Goal: Information Seeking & Learning: Find specific page/section

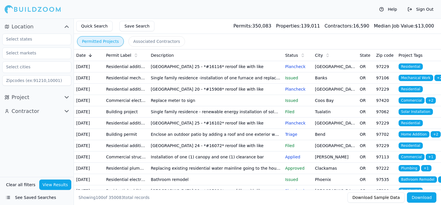
click at [225, 106] on td "Replace meter to sign" at bounding box center [216, 100] width 134 height 11
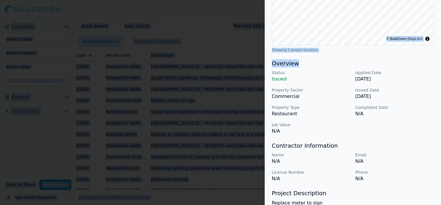
scroll to position [178, 0]
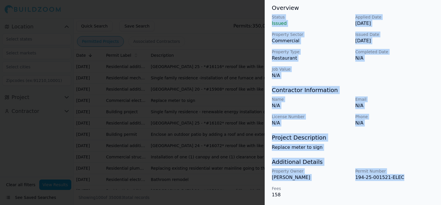
drag, startPoint x: 436, startPoint y: 178, endPoint x: 425, endPoint y: 180, distance: 11.4
click at [425, 180] on div "Commercial Electrical Work Signage Project Location © BuildZoom | MapLibre Show…" at bounding box center [353, 26] width 176 height 358
drag, startPoint x: 425, startPoint y: 180, endPoint x: 426, endPoint y: 163, distance: 16.8
click at [426, 163] on h3 "Additional Details" at bounding box center [353, 161] width 162 height 8
click at [375, 71] on div "Status Issued Applied Date [DATE] Property Sector Commercial Issued Date [DATE]…" at bounding box center [353, 46] width 162 height 65
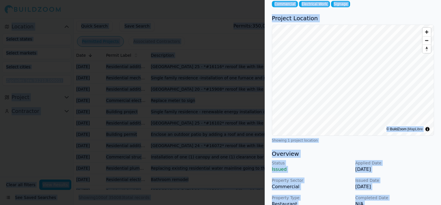
scroll to position [0, 0]
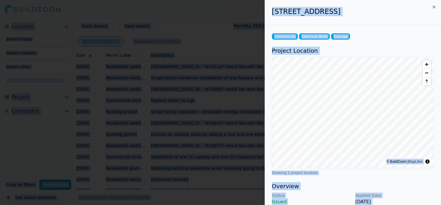
drag, startPoint x: 409, startPoint y: 88, endPoint x: 425, endPoint y: -26, distance: 115.1
click at [425, 0] on html "Help Sign Out Location Project Contractor Clear all filters View Results See Sa…" at bounding box center [220, 102] width 441 height 205
drag, startPoint x: 425, startPoint y: -26, endPoint x: 374, endPoint y: 38, distance: 81.4
click at [374, 38] on div "Commercial Electrical Work Signage" at bounding box center [353, 36] width 162 height 6
click at [434, 6] on icon "button" at bounding box center [434, 7] width 5 height 5
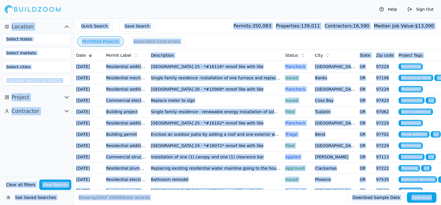
click at [30, 148] on div "Location Project Contractor" at bounding box center [37, 97] width 74 height 158
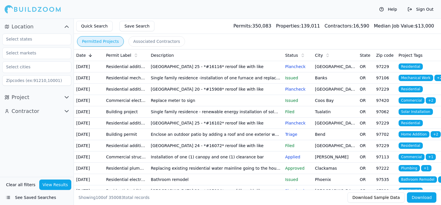
click at [34, 196] on button "See Saved Searches" at bounding box center [36, 197] width 69 height 10
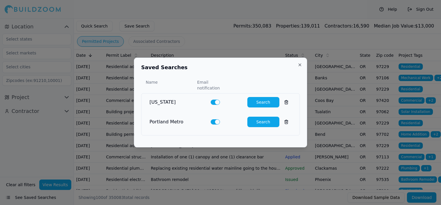
click at [256, 118] on button "Search" at bounding box center [264, 121] width 32 height 10
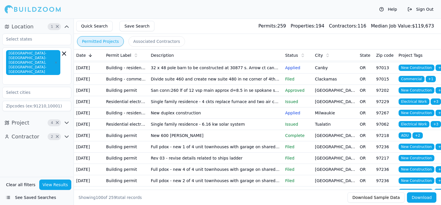
scroll to position [114, 0]
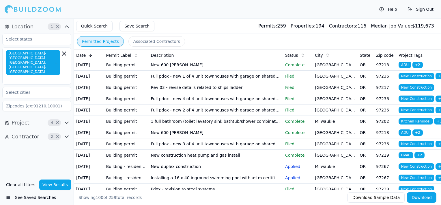
drag, startPoint x: 251, startPoint y: 107, endPoint x: 248, endPoint y: 84, distance: 23.0
drag, startPoint x: 248, startPoint y: 84, endPoint x: 247, endPoint y: 94, distance: 10.5
click at [247, 59] on td "Single family residence - 6.16 kw solar system" at bounding box center [216, 53] width 134 height 11
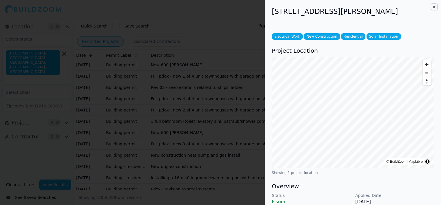
click at [433, 5] on icon "button" at bounding box center [434, 7] width 5 height 5
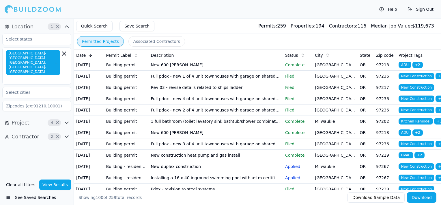
click at [194, 48] on td "New duplex construction" at bounding box center [216, 42] width 134 height 11
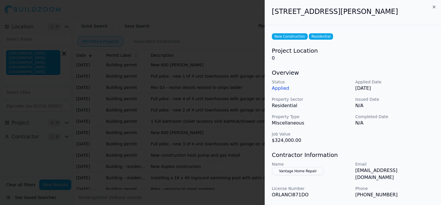
drag, startPoint x: 424, startPoint y: 90, endPoint x: 416, endPoint y: 143, distance: 52.9
click at [416, 143] on div "Status Applied Applied Date [DATE] Property Sector Residential Issued Date N/A …" at bounding box center [353, 111] width 162 height 65
click at [408, 84] on p "Applied Date" at bounding box center [395, 82] width 79 height 6
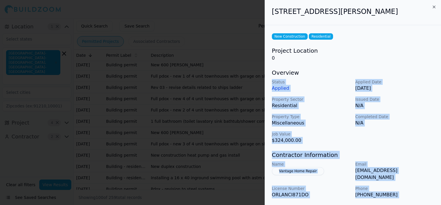
scroll to position [66, 0]
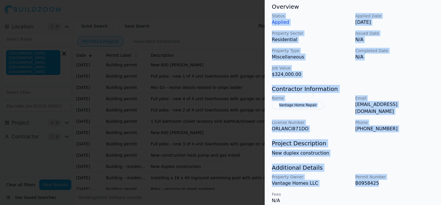
drag, startPoint x: 430, startPoint y: 66, endPoint x: 416, endPoint y: 174, distance: 109.8
click at [416, 174] on div "New Construction Residential Project Location 0 Overview Status Applied Applied…" at bounding box center [353, 84] width 176 height 251
drag, startPoint x: 416, startPoint y: 174, endPoint x: 391, endPoint y: 142, distance: 40.8
click at [391, 142] on div "Project Description New duplex construction" at bounding box center [353, 147] width 162 height 17
click at [395, 63] on div "Status Applied Applied Date [DATE] Property Sector Residential Issued Date N/A …" at bounding box center [353, 45] width 162 height 65
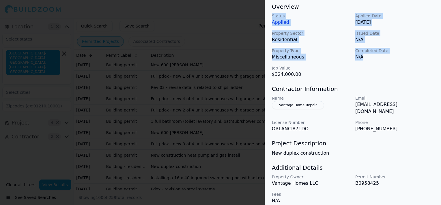
scroll to position [0, 0]
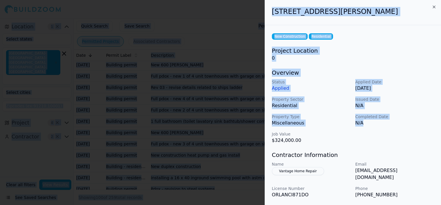
drag, startPoint x: 419, startPoint y: 73, endPoint x: 432, endPoint y: -3, distance: 78.1
click at [432, 0] on html "Help Sign Out Location 1 × [GEOGRAPHIC_DATA]-[GEOGRAPHIC_DATA]-[GEOGRAPHIC_DATA…" at bounding box center [220, 102] width 441 height 205
drag, startPoint x: 413, startPoint y: 11, endPoint x: 283, endPoint y: 18, distance: 129.9
click at [283, 18] on div "[STREET_ADDRESS][PERSON_NAME]" at bounding box center [353, 12] width 176 height 25
click at [434, 7] on icon "button" at bounding box center [434, 7] width 2 height 2
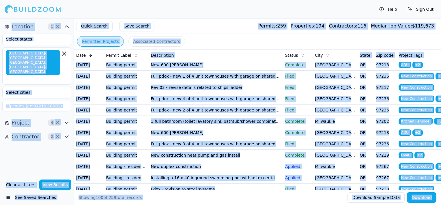
click at [222, 23] on div "Quick Search Save Search Permits: 259 Properties: 194 Contractors: 116 Median J…" at bounding box center [257, 25] width 367 height 15
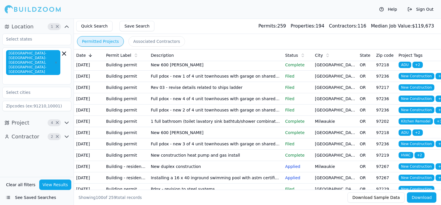
click at [155, 43] on button "Associated Contractors" at bounding box center [157, 41] width 57 height 10
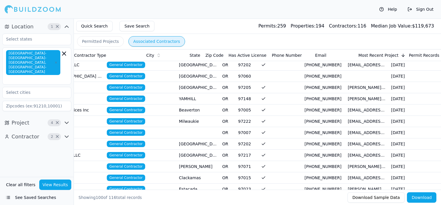
scroll to position [0, 102]
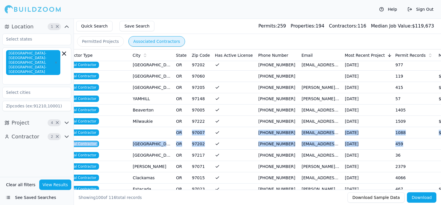
drag, startPoint x: 249, startPoint y: 133, endPoint x: 432, endPoint y: 143, distance: 183.4
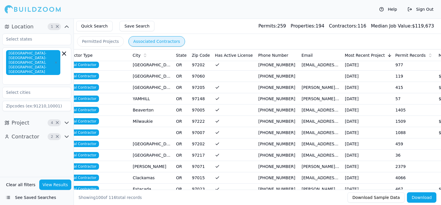
drag, startPoint x: 432, startPoint y: 143, endPoint x: 408, endPoint y: 102, distance: 47.9
click at [408, 102] on td "57" at bounding box center [414, 98] width 43 height 11
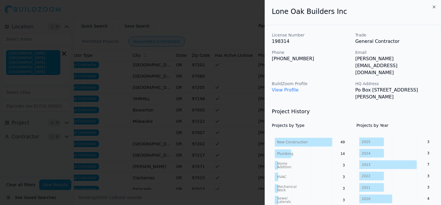
click at [433, 7] on icon "button" at bounding box center [434, 7] width 5 height 5
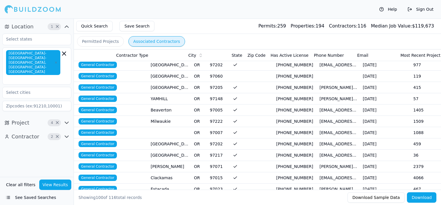
scroll to position [0, 0]
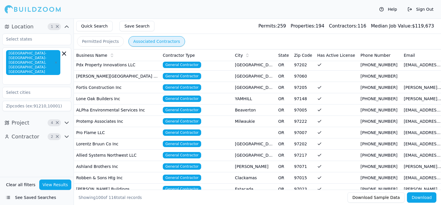
drag, startPoint x: 379, startPoint y: 109, endPoint x: 115, endPoint y: 102, distance: 264.4
click at [115, 102] on td "Lone Oak Builders Inc" at bounding box center [117, 98] width 87 height 11
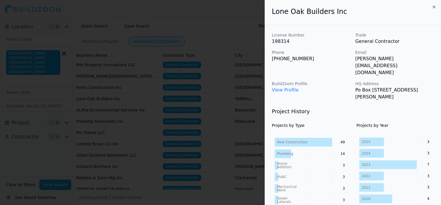
click at [376, 13] on h2 "Lone Oak Builders Inc" at bounding box center [353, 11] width 162 height 9
click at [434, 6] on icon "button" at bounding box center [434, 7] width 5 height 5
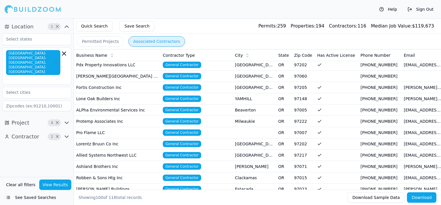
click at [85, 102] on td "Lone Oak Builders Inc" at bounding box center [117, 98] width 87 height 11
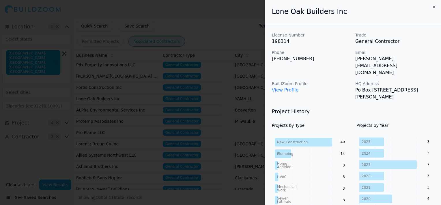
click at [434, 6] on icon "button" at bounding box center [434, 7] width 5 height 5
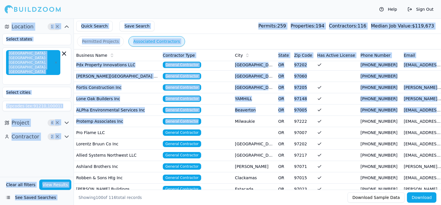
drag, startPoint x: 202, startPoint y: 125, endPoint x: 8, endPoint y: 114, distance: 194.7
click at [18, 114] on div "Location 1 × [GEOGRAPHIC_DATA]-[GEOGRAPHIC_DATA]-[GEOGRAPHIC_DATA], [GEOGRAPHIC…" at bounding box center [229, 120] width 423 height 205
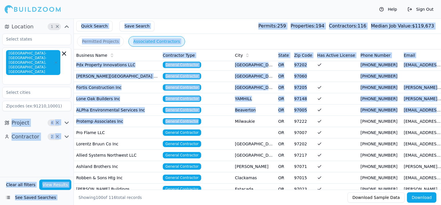
click at [144, 71] on td "[PERSON_NAME][GEOGRAPHIC_DATA] No 7" at bounding box center [117, 75] width 87 height 11
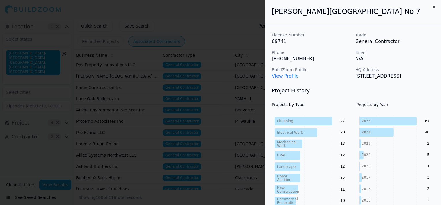
click at [434, 7] on icon "button" at bounding box center [434, 7] width 2 height 2
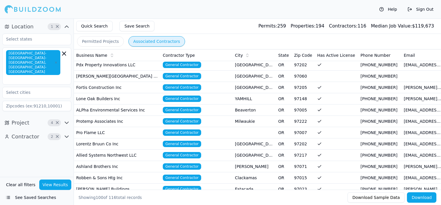
click at [103, 44] on button "Permitted Projects" at bounding box center [100, 41] width 47 height 10
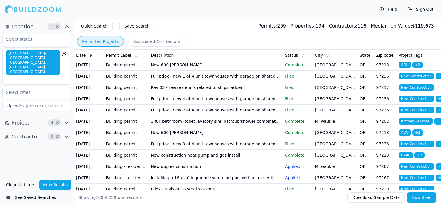
click at [164, 43] on button "Associated Contractors" at bounding box center [157, 41] width 57 height 10
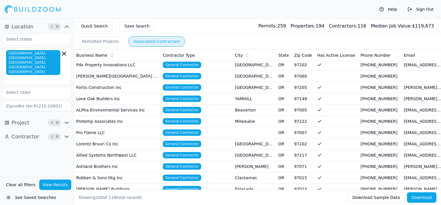
click at [105, 42] on button "Permitted Projects" at bounding box center [100, 41] width 47 height 10
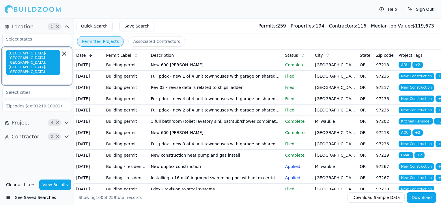
click at [64, 53] on icon "button" at bounding box center [63, 53] width 3 height 3
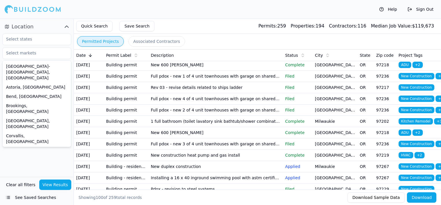
click at [39, 198] on button "See Saved Searches" at bounding box center [36, 197] width 69 height 10
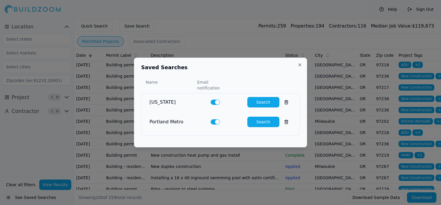
click at [266, 119] on button "Search" at bounding box center [264, 121] width 32 height 10
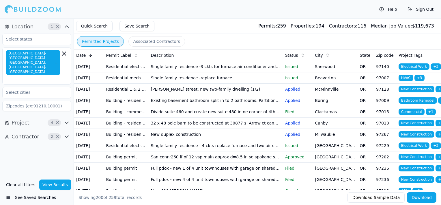
click at [93, 28] on button "Quick Search" at bounding box center [94, 26] width 36 height 10
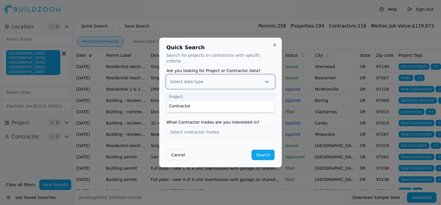
click at [198, 79] on div at bounding box center [214, 82] width 88 height 6
click at [183, 94] on div "Project" at bounding box center [221, 96] width 108 height 9
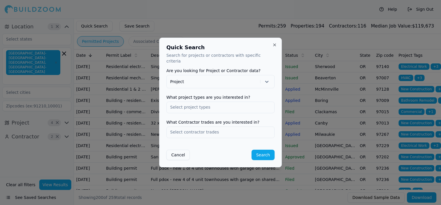
click at [191, 106] on input "text" at bounding box center [221, 107] width 108 height 10
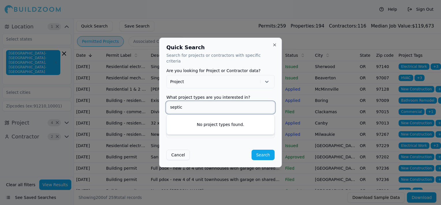
type input "septic"
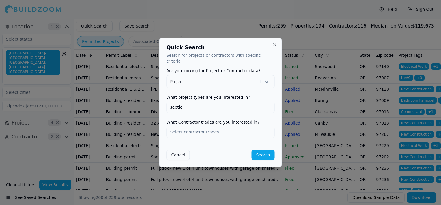
click at [221, 88] on form "Are you looking for Project or Contractor data? Project What project types are …" at bounding box center [221, 113] width 108 height 91
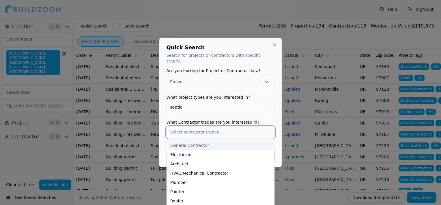
click at [209, 129] on input "text" at bounding box center [221, 132] width 108 height 10
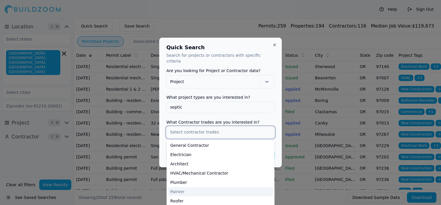
drag, startPoint x: 234, startPoint y: 158, endPoint x: 214, endPoint y: 183, distance: 32.1
click at [210, 180] on div "Plumber" at bounding box center [220, 181] width 105 height 9
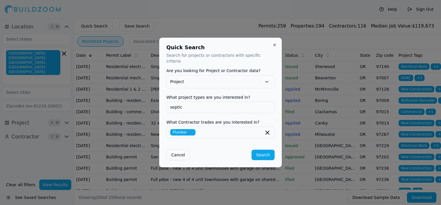
click at [244, 126] on div "Plumber" at bounding box center [221, 132] width 108 height 12
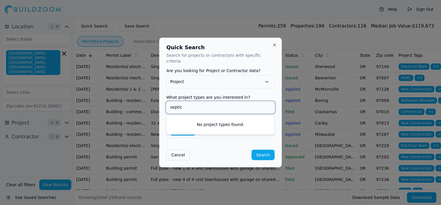
click at [267, 103] on input "septic" at bounding box center [221, 107] width 108 height 10
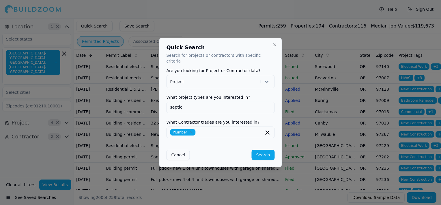
click at [268, 153] on button "Search" at bounding box center [263, 154] width 23 height 10
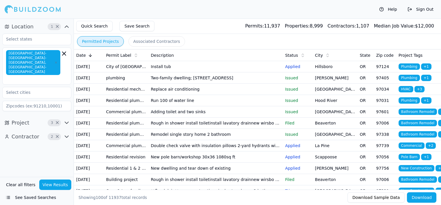
click at [205, 83] on td "Two-family dwelling; [STREET_ADDRESS]" at bounding box center [216, 77] width 134 height 11
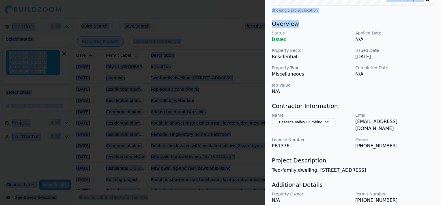
scroll to position [179, 0]
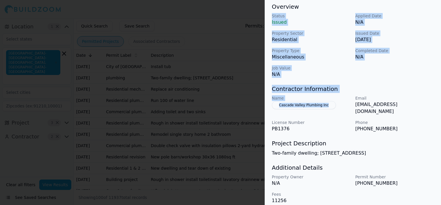
drag, startPoint x: 344, startPoint y: 175, endPoint x: 335, endPoint y: 101, distance: 74.8
click at [335, 101] on div "Plumbing Residential Project Location © BuildZoom | MapLibre Showing 1 project …" at bounding box center [353, 28] width 176 height 365
drag, startPoint x: 335, startPoint y: 101, endPoint x: 322, endPoint y: 21, distance: 81.0
click at [322, 21] on p "Issued" at bounding box center [311, 22] width 79 height 7
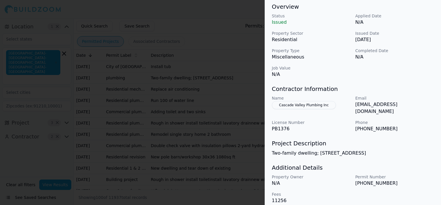
click at [419, 139] on h3 "Project Description" at bounding box center [353, 143] width 162 height 8
click at [234, 37] on div at bounding box center [220, 102] width 441 height 205
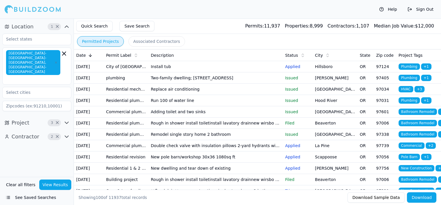
click at [216, 83] on td "Two-family dwelling; [STREET_ADDRESS]" at bounding box center [216, 77] width 134 height 11
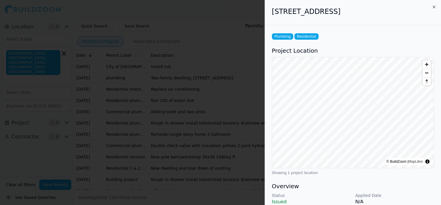
click at [426, 64] on span "Zoom in" at bounding box center [427, 64] width 8 height 8
click at [428, 74] on span "Zoom out" at bounding box center [427, 73] width 8 height 8
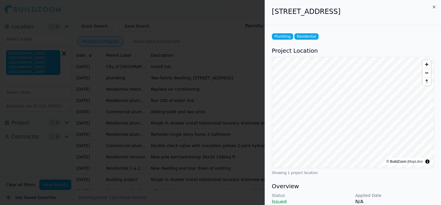
click at [428, 74] on span "Zoom out" at bounding box center [427, 73] width 8 height 8
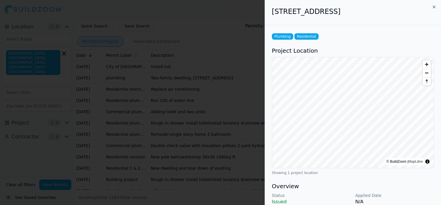
click at [428, 74] on span "Zoom out" at bounding box center [427, 73] width 8 height 8
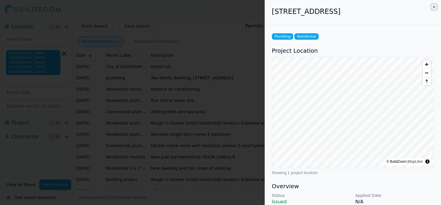
click at [434, 5] on icon "button" at bounding box center [434, 7] width 5 height 5
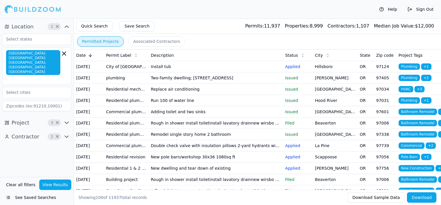
click at [182, 106] on td "Run 100 of water line" at bounding box center [216, 100] width 134 height 11
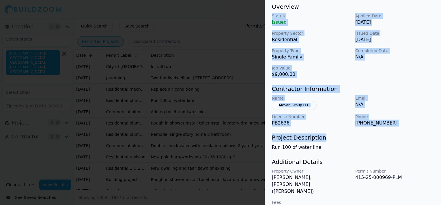
drag, startPoint x: 351, startPoint y: 183, endPoint x: 344, endPoint y: 140, distance: 43.0
click at [344, 140] on div "Plumbing Residential Project Location © BuildZoom | MapLibre Showing 1 project …" at bounding box center [353, 32] width 176 height 373
drag, startPoint x: 344, startPoint y: 140, endPoint x: 399, endPoint y: 70, distance: 88.9
click at [399, 70] on div "Status Issued Applied Date [DATE] Property Sector Residential Issued Date [DATE…" at bounding box center [353, 45] width 162 height 65
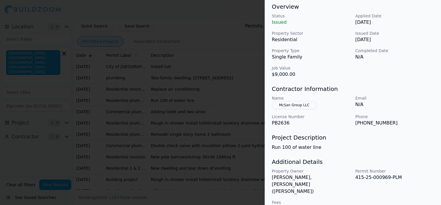
click at [227, 51] on div at bounding box center [220, 102] width 441 height 205
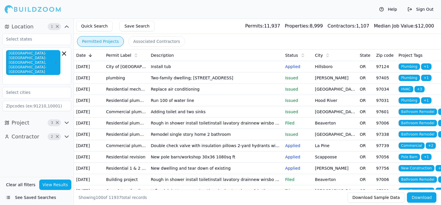
click at [202, 83] on td "Two-family dwelling; [STREET_ADDRESS]" at bounding box center [216, 77] width 134 height 11
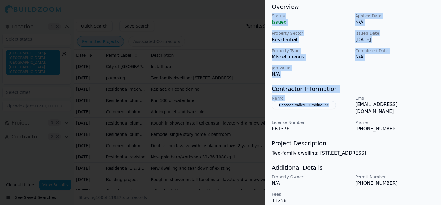
drag, startPoint x: 342, startPoint y: 177, endPoint x: 329, endPoint y: 107, distance: 70.5
click at [329, 107] on div "Plumbing Residential Project Location © BuildZoom | MapLibre Showing 1 project …" at bounding box center [353, 28] width 176 height 365
click at [241, 110] on div at bounding box center [220, 102] width 441 height 205
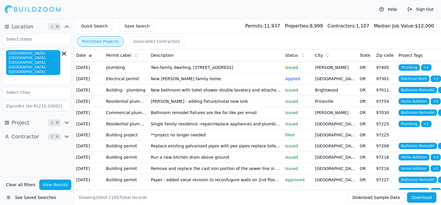
scroll to position [358, 0]
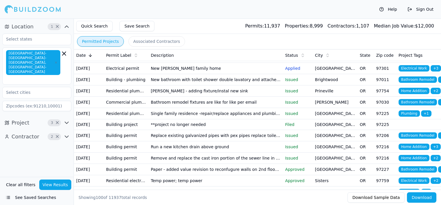
drag, startPoint x: 259, startPoint y: 177, endPoint x: 208, endPoint y: 84, distance: 106.4
drag, startPoint x: 208, startPoint y: 84, endPoint x: 194, endPoint y: 84, distance: 14.4
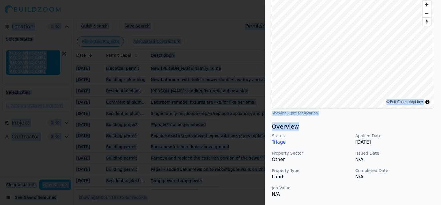
scroll to position [179, 0]
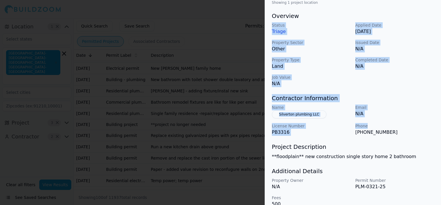
drag, startPoint x: 384, startPoint y: 182, endPoint x: 401, endPoint y: 116, distance: 68.3
click at [401, 116] on div "New Construction Plumbing Residential Project Location © BuildZoom | MapLibre S…" at bounding box center [353, 34] width 176 height 359
